Goal: Task Accomplishment & Management: Manage account settings

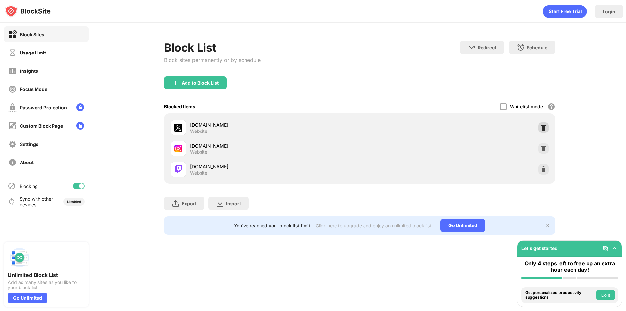
click at [542, 131] on div at bounding box center [543, 127] width 10 height 10
click at [542, 169] on img at bounding box center [543, 169] width 7 height 7
